Goal: Task Accomplishment & Management: Manage account settings

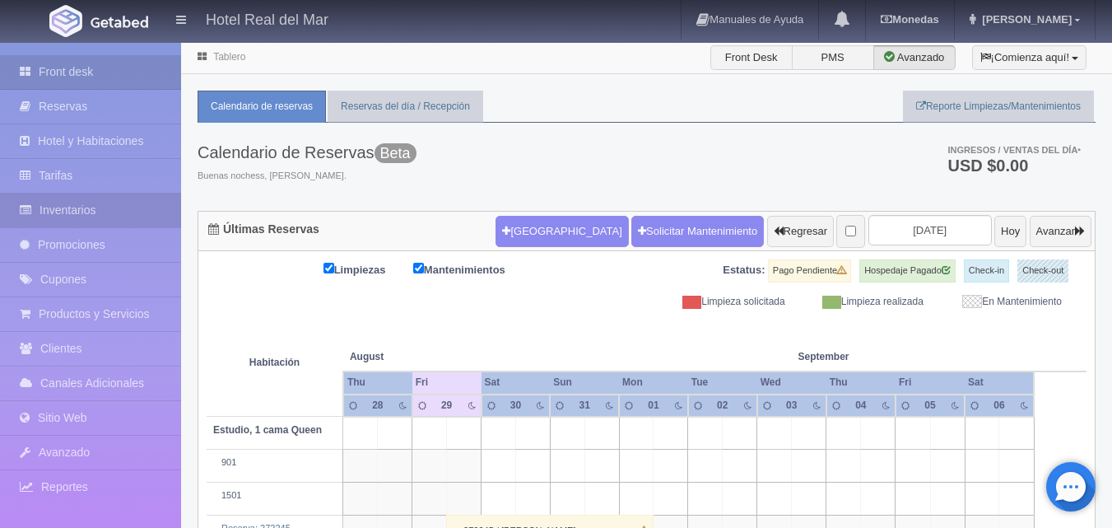
click at [84, 206] on link "Inventarios" at bounding box center [90, 210] width 181 height 34
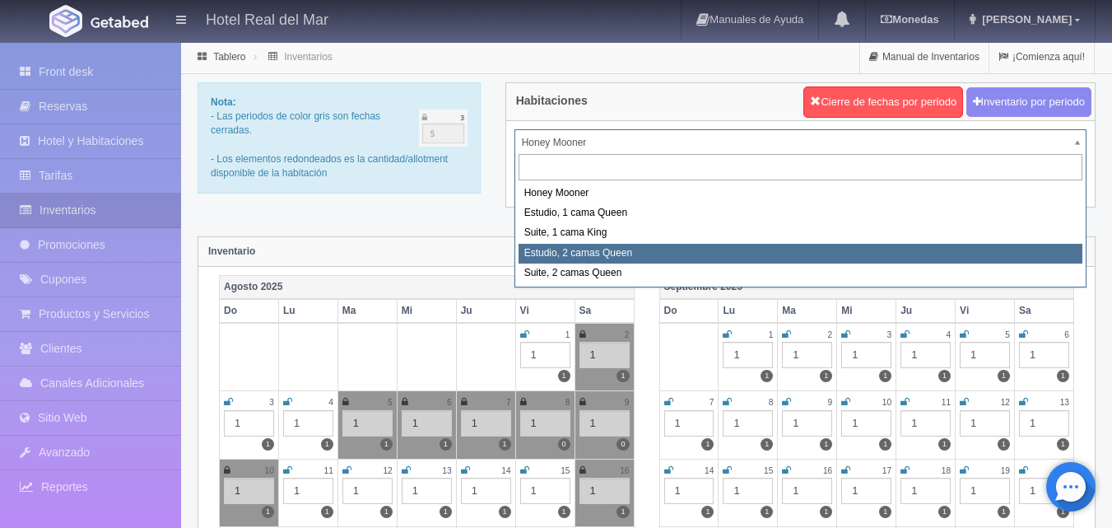
select select "2270"
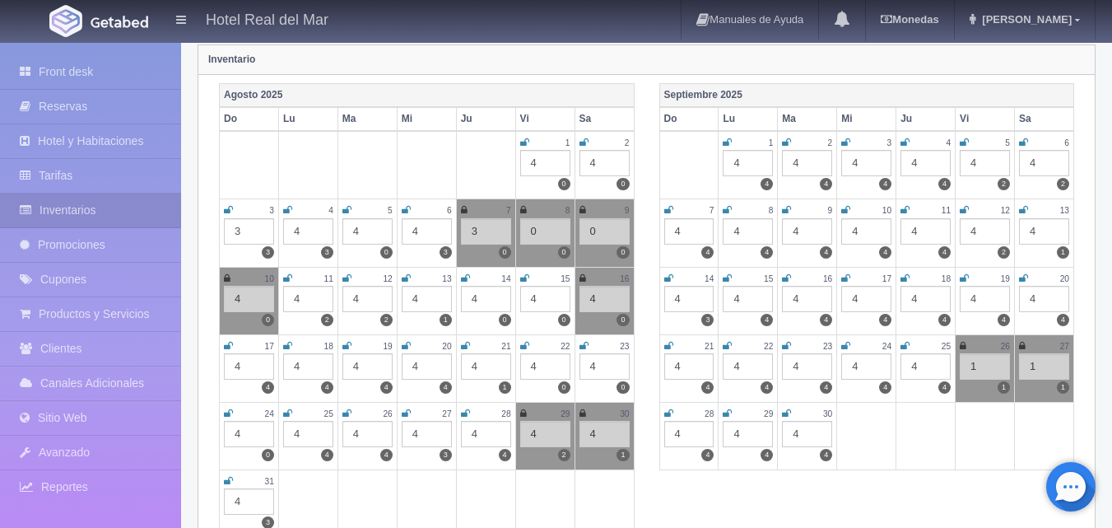
scroll to position [247, 0]
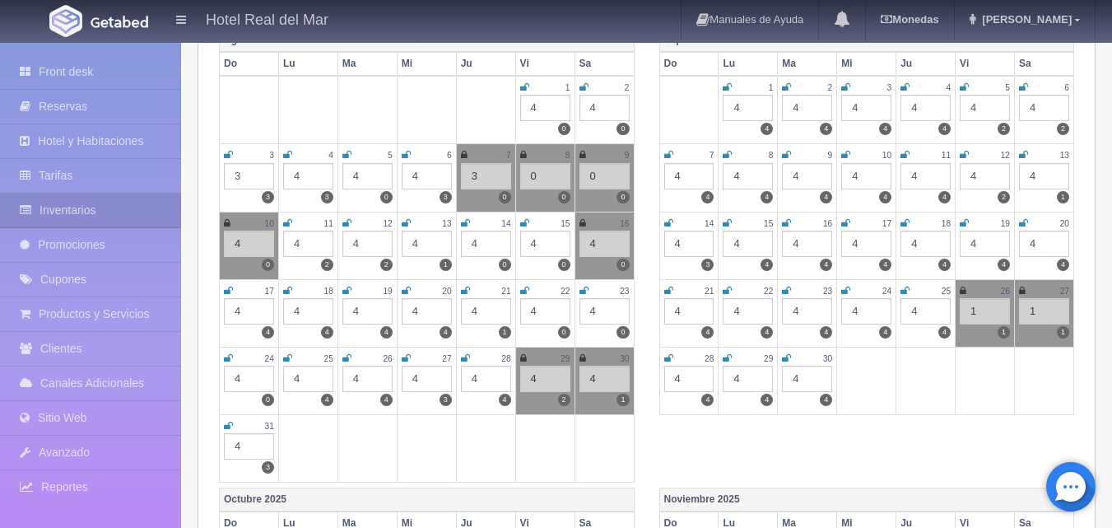
click at [524, 359] on icon at bounding box center [523, 358] width 7 height 10
click at [584, 359] on icon at bounding box center [583, 358] width 7 height 10
